Goal: Task Accomplishment & Management: Complete application form

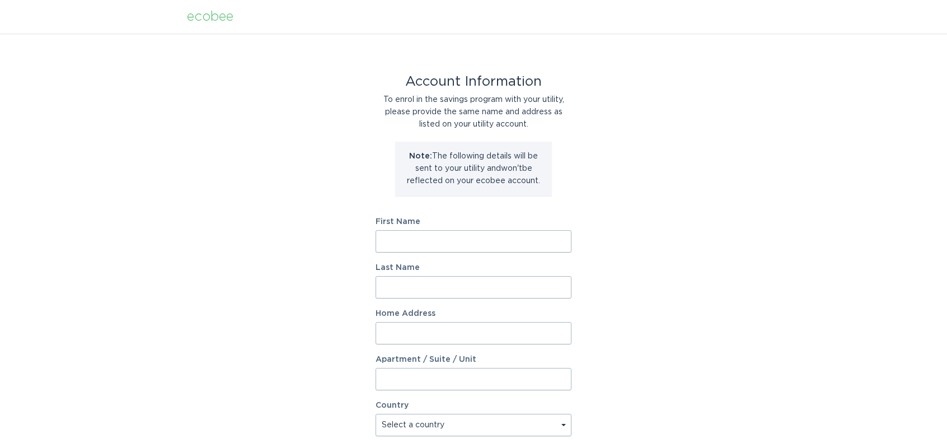
click at [531, 241] on input "First Name" at bounding box center [474, 241] width 196 height 22
type input "April"
type input "Heaney"
type input "157 Galloway Jones Rd"
select select "US"
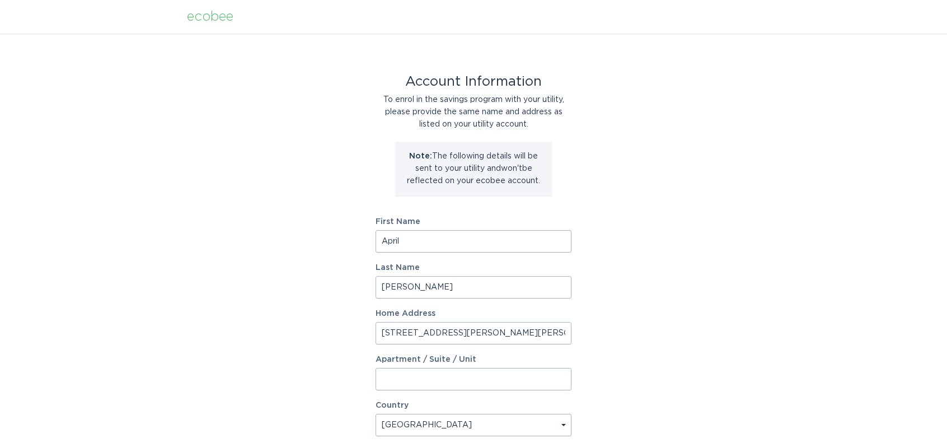
scroll to position [238, 0]
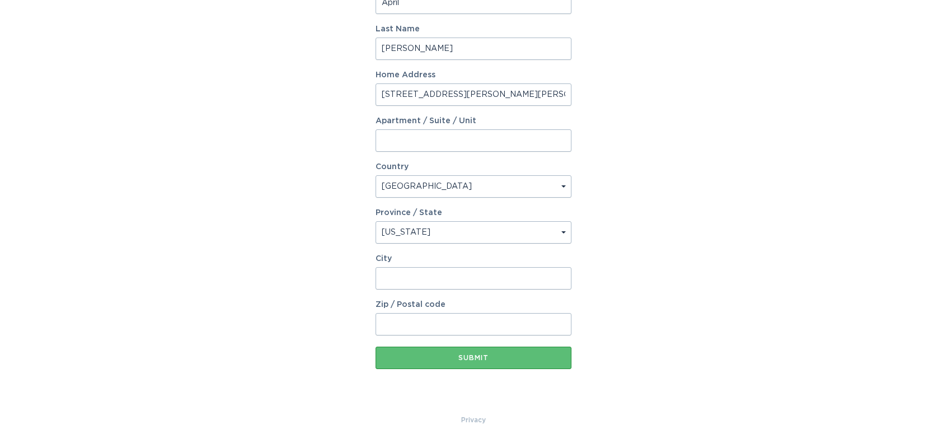
select select "NC"
type input "J"
type input "Maysville"
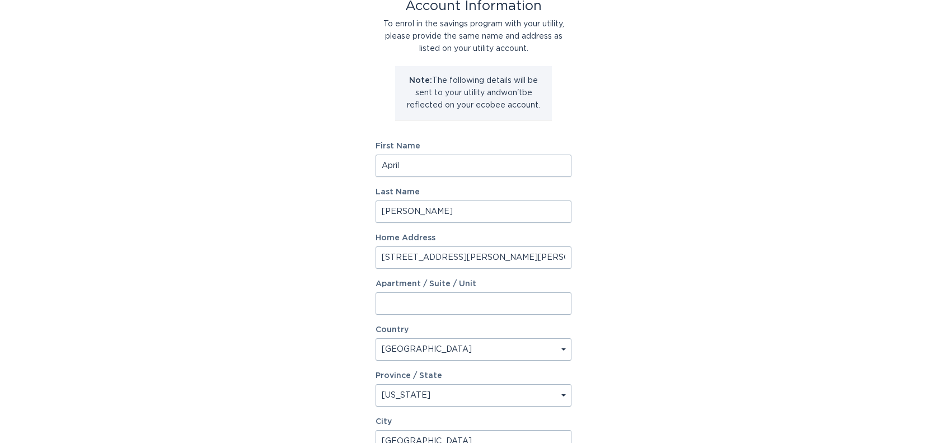
scroll to position [71, 0]
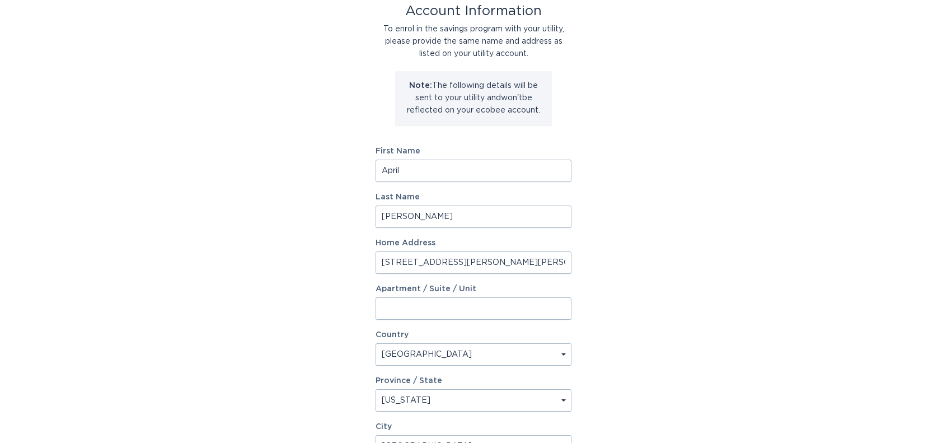
type input "28555"
click at [389, 174] on input "April" at bounding box center [474, 171] width 196 height 22
click at [391, 160] on input "Wayne" at bounding box center [474, 171] width 196 height 22
click at [392, 168] on input "Wayne" at bounding box center [474, 171] width 196 height 22
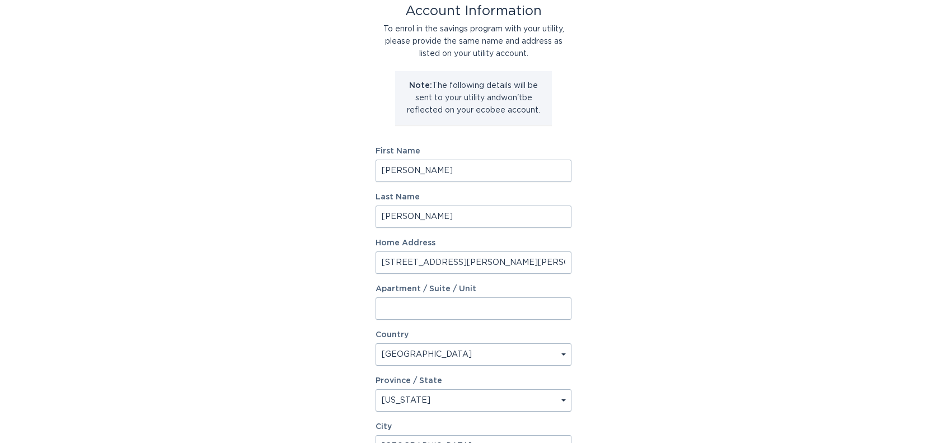
click at [392, 168] on input "Wayne" at bounding box center [474, 171] width 196 height 22
type input "April"
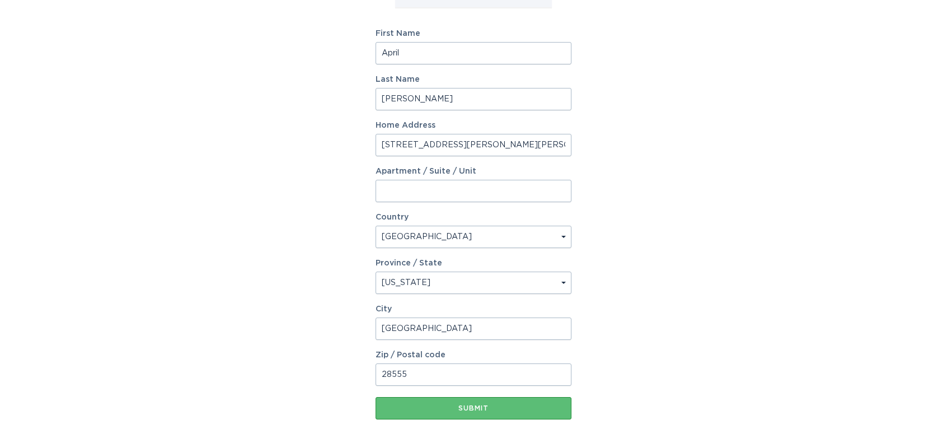
scroll to position [238, 0]
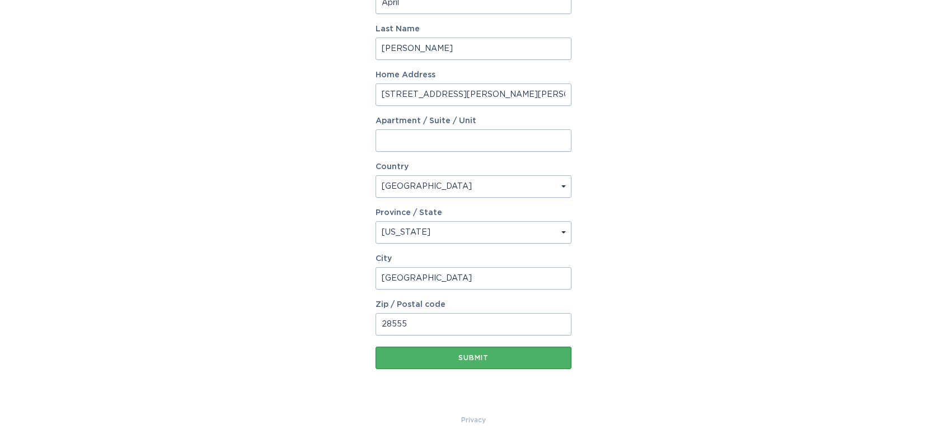
click at [495, 360] on div "Submit" at bounding box center [473, 357] width 185 height 7
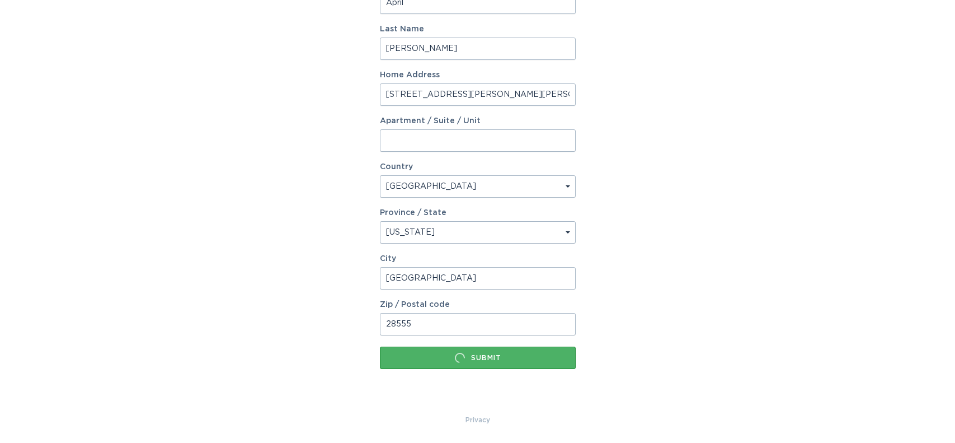
scroll to position [0, 0]
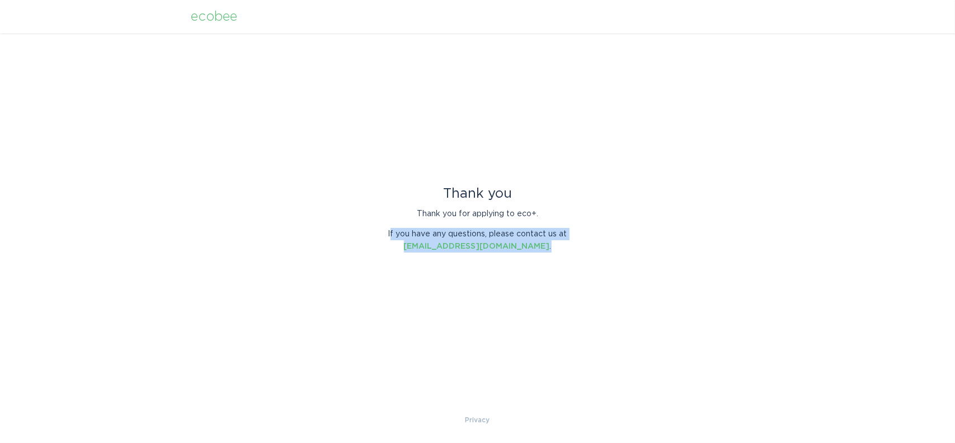
drag, startPoint x: 392, startPoint y: 236, endPoint x: 596, endPoint y: 241, distance: 203.8
click at [596, 241] on div "Thank you Thank you for applying to eco+. If you have any questions, please con…" at bounding box center [477, 224] width 955 height 380
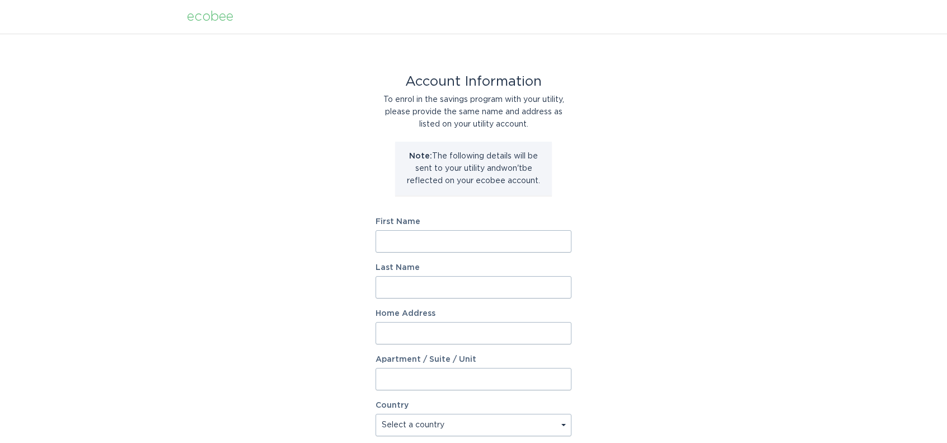
click at [475, 244] on input "First Name" at bounding box center [474, 241] width 196 height 22
type input "Wayne"
type input "Heaney"
type input "157 Galloway Jones Rd"
select select "US"
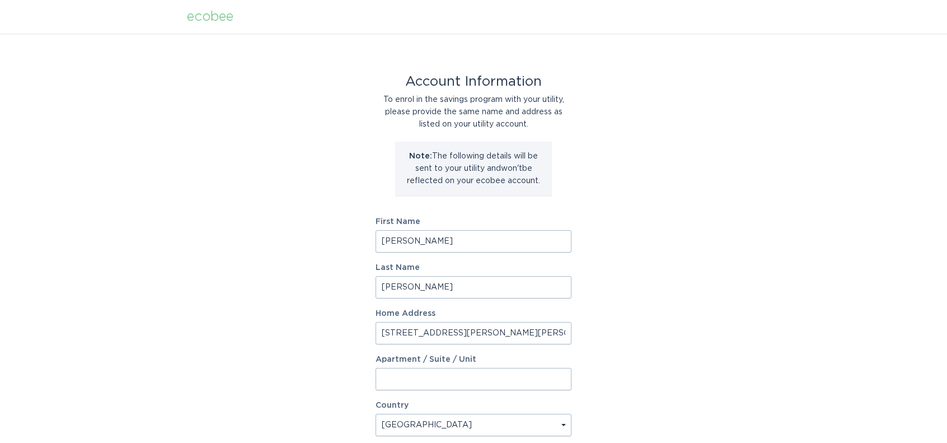
scroll to position [238, 0]
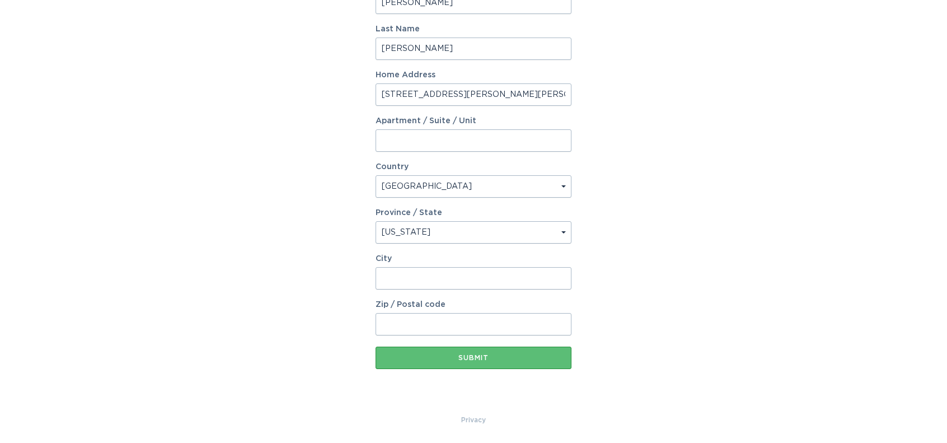
select select "NC"
type input "Maysville"
type input "28555"
click at [484, 365] on button "Submit" at bounding box center [474, 357] width 196 height 22
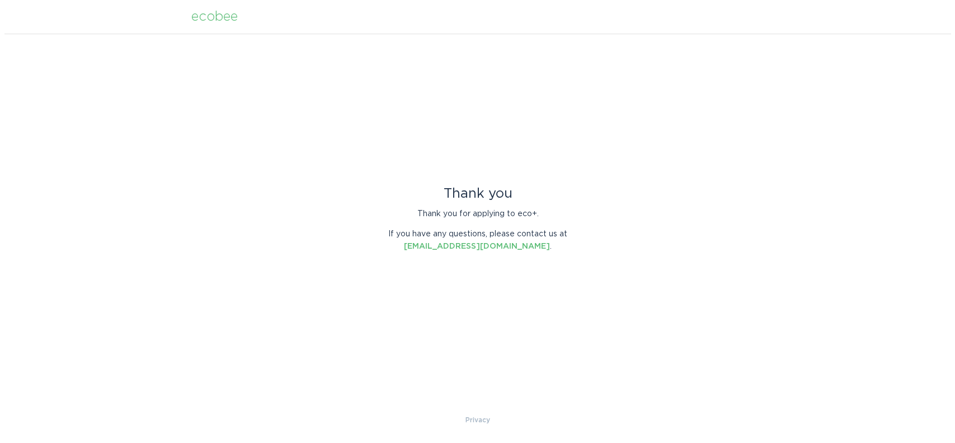
scroll to position [0, 0]
